Goal: Task Accomplishment & Management: Use online tool/utility

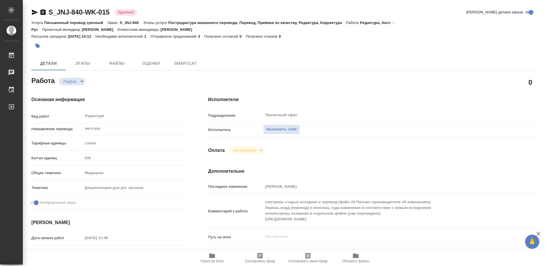
type textarea "x"
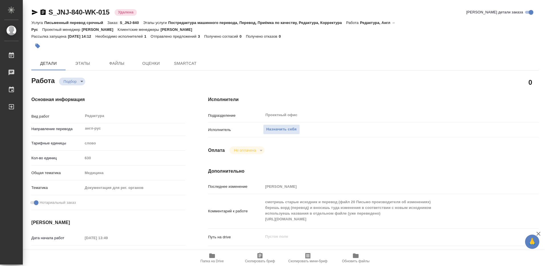
type textarea "x"
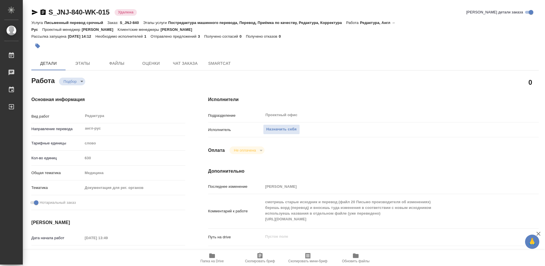
type textarea "x"
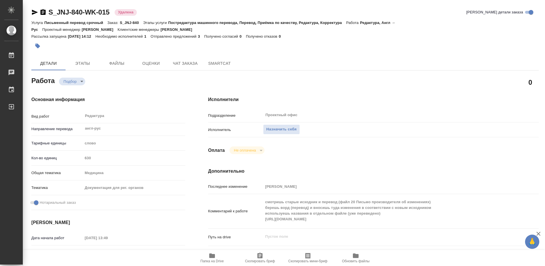
type textarea "x"
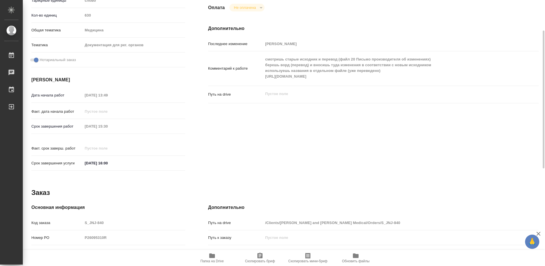
scroll to position [85, 0]
